Goal: Task Accomplishment & Management: Manage account settings

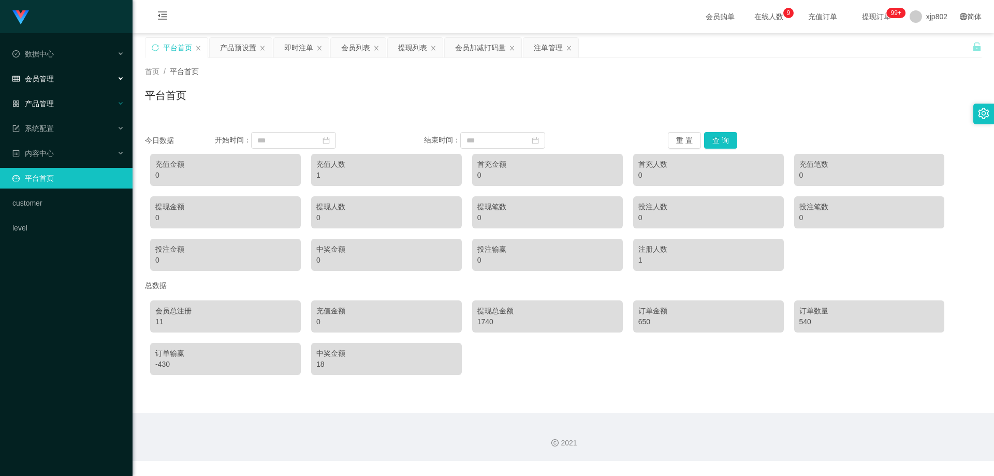
drag, startPoint x: 0, startPoint y: 0, endPoint x: 68, endPoint y: 104, distance: 123.8
click at [58, 84] on div "会员管理" at bounding box center [66, 78] width 133 height 21
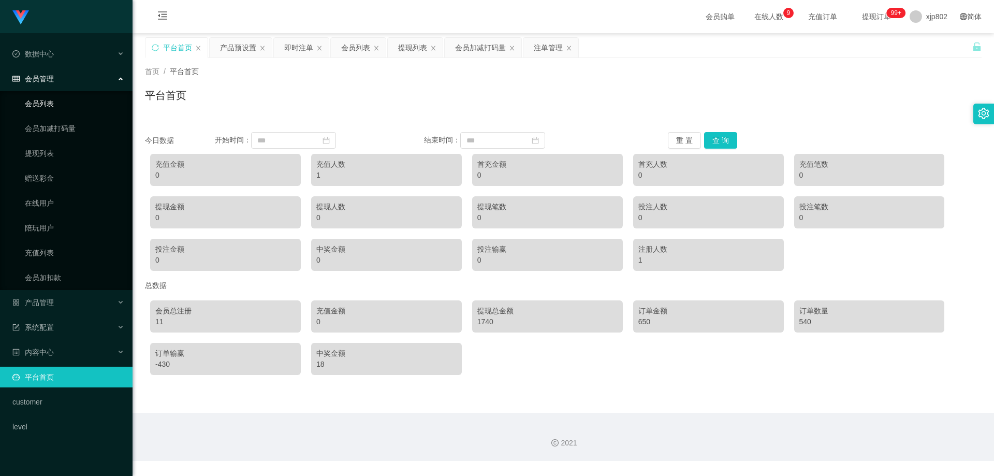
click at [46, 103] on link "会员列表" at bounding box center [74, 103] width 99 height 21
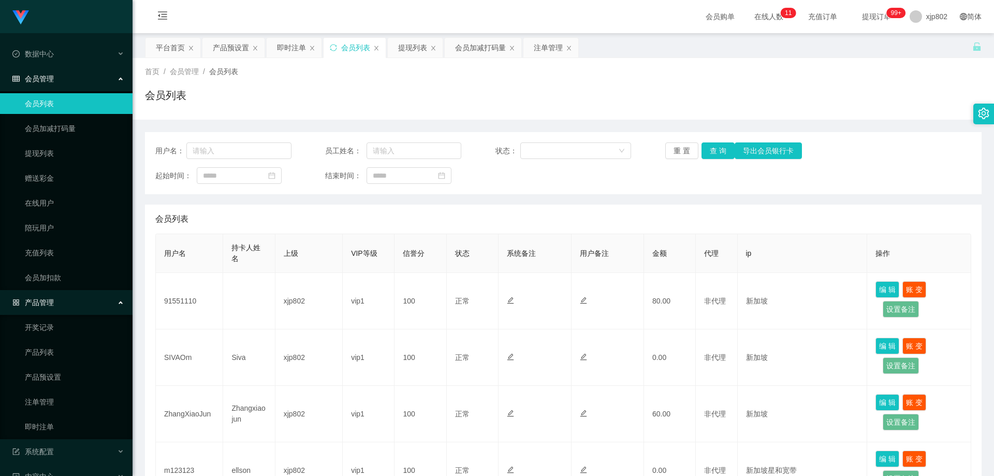
scroll to position [96, 0]
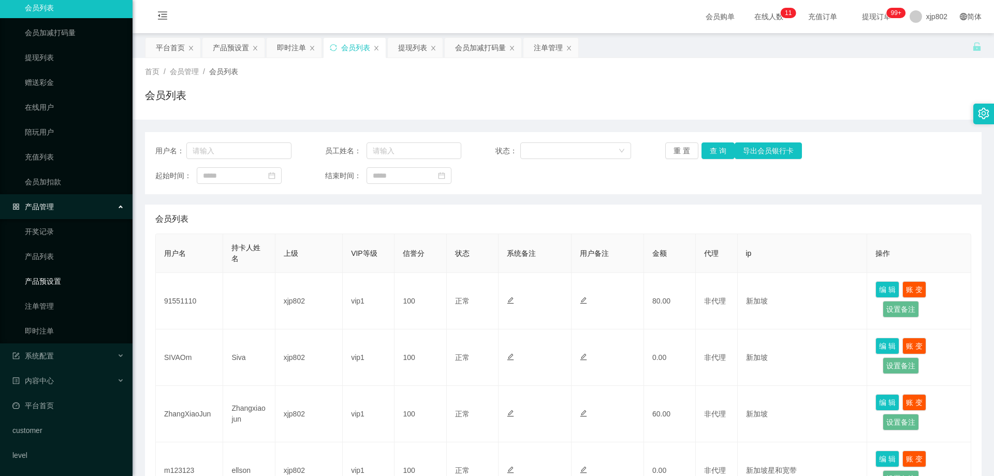
click at [53, 282] on link "产品预设置" at bounding box center [74, 281] width 99 height 21
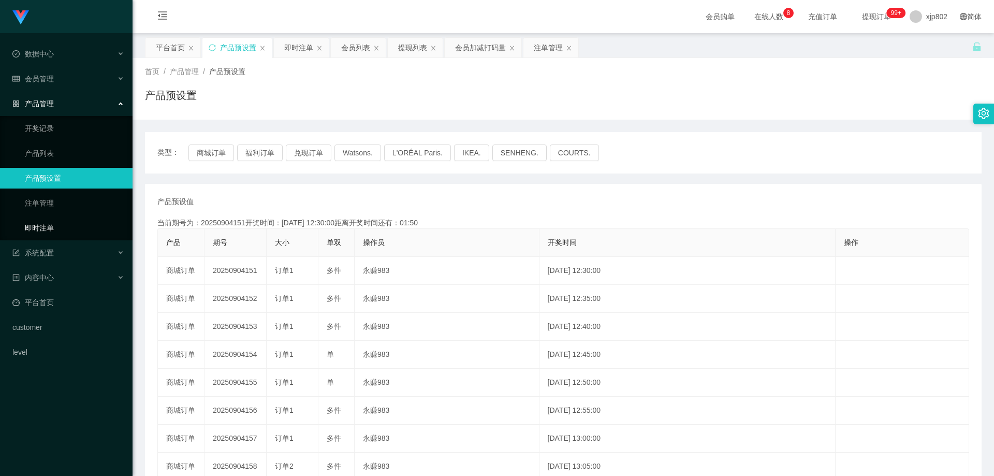
click at [52, 226] on link "即时注单" at bounding box center [74, 228] width 99 height 21
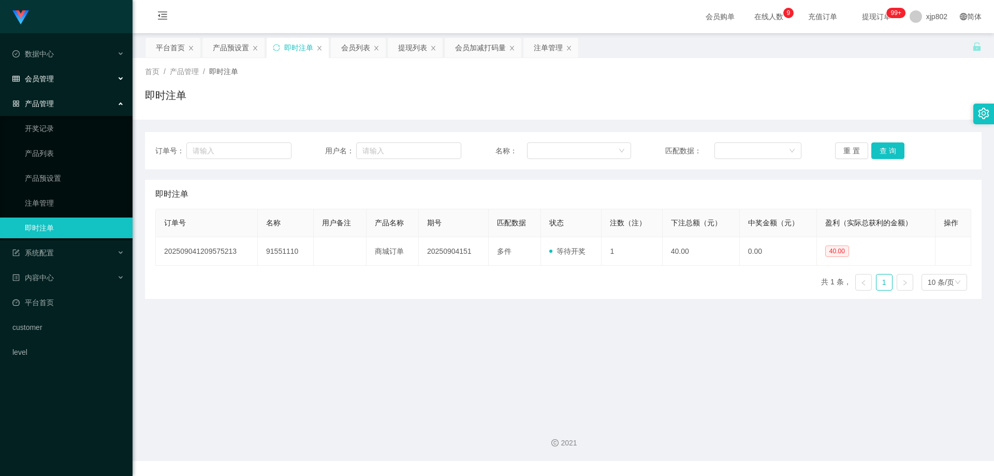
click at [52, 83] on div "会员管理" at bounding box center [66, 78] width 133 height 21
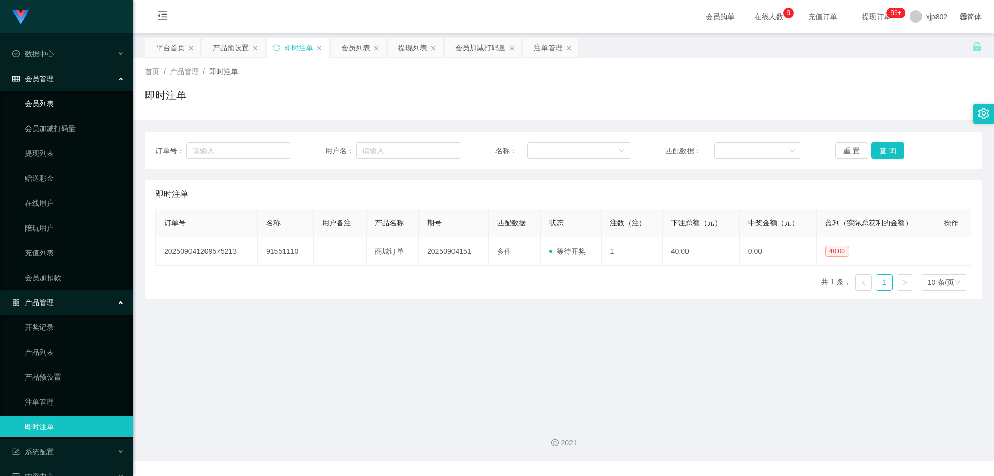
click at [52, 103] on link "会员列表" at bounding box center [74, 103] width 99 height 21
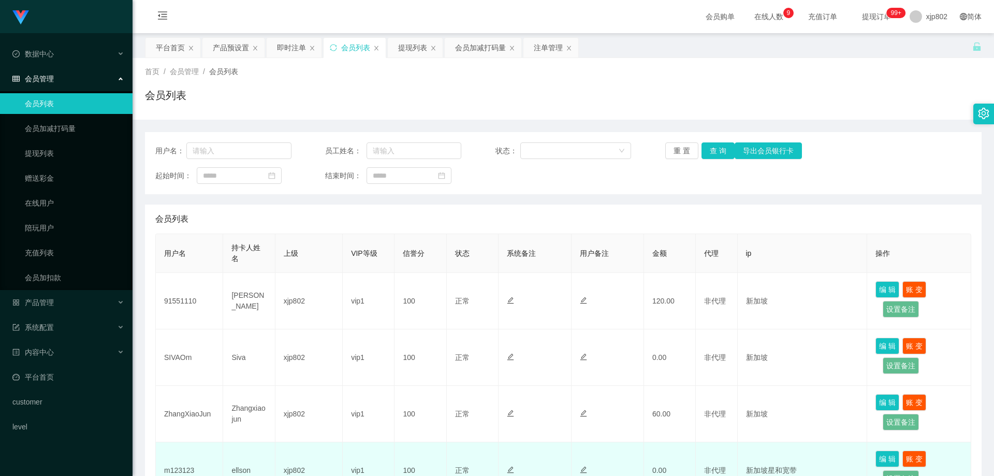
scroll to position [52, 0]
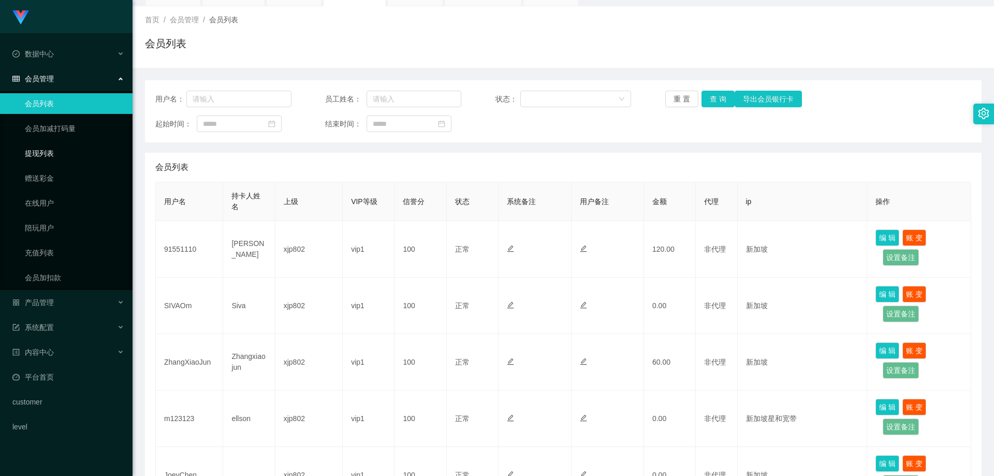
click at [59, 152] on link "提现列表" at bounding box center [74, 153] width 99 height 21
